Goal: Transaction & Acquisition: Purchase product/service

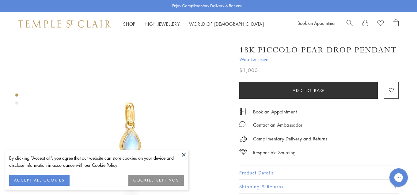
click at [182, 154] on button at bounding box center [183, 154] width 9 height 9
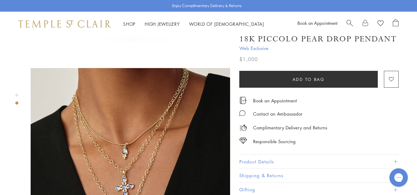
scroll to position [176, 0]
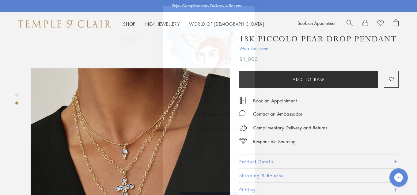
click at [248, 13] on circle "Close dialog" at bounding box center [246, 12] width 7 height 7
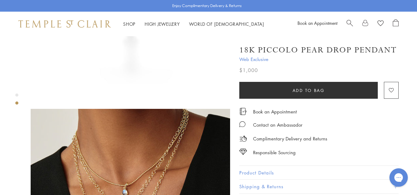
scroll to position [135, 0]
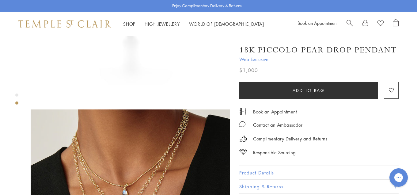
click at [348, 22] on span "Search" at bounding box center [349, 22] width 6 height 6
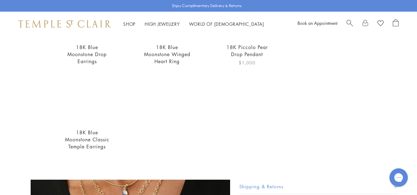
scroll to position [279, 0]
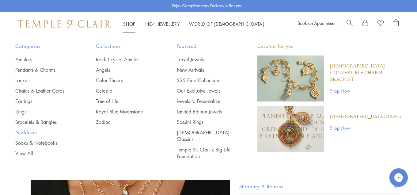
type input "**********"
click at [26, 131] on link "Necklaces" at bounding box center [43, 132] width 56 height 7
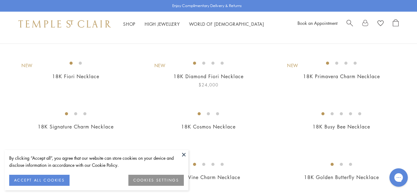
scroll to position [62, 0]
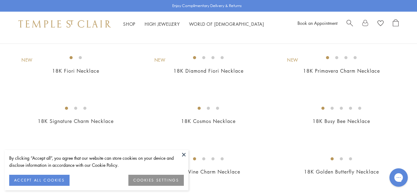
click at [184, 154] on button at bounding box center [183, 154] width 9 height 9
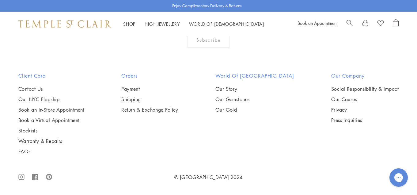
scroll to position [1049, 0]
click at [0, 0] on img at bounding box center [0, 0] width 0 height 0
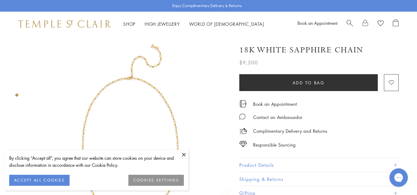
click at [183, 152] on button at bounding box center [183, 154] width 9 height 9
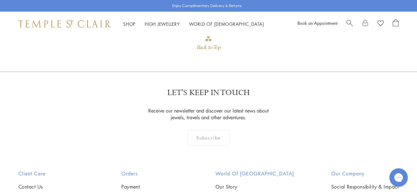
scroll to position [557, 0]
